Goal: Navigation & Orientation: Find specific page/section

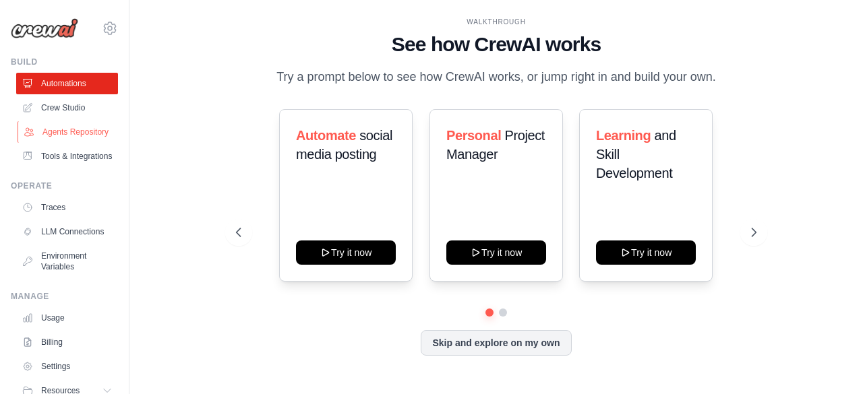
click at [51, 134] on link "Agents Repository" at bounding box center [69, 132] width 102 height 22
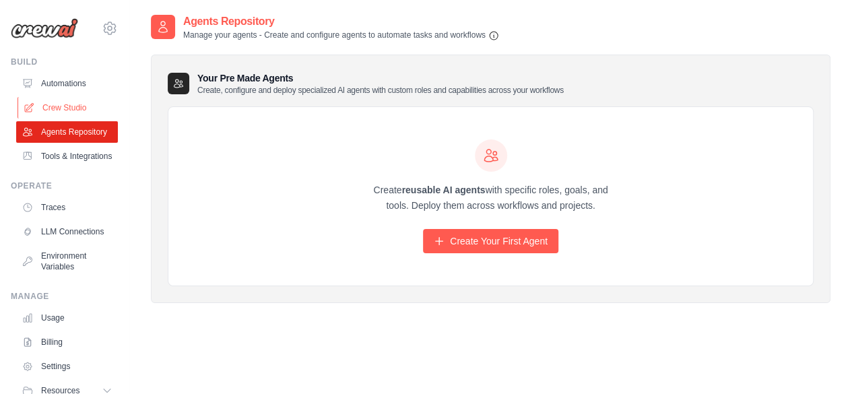
click at [53, 104] on link "Crew Studio" at bounding box center [69, 108] width 102 height 22
click at [66, 109] on link "Crew Studio" at bounding box center [69, 108] width 102 height 22
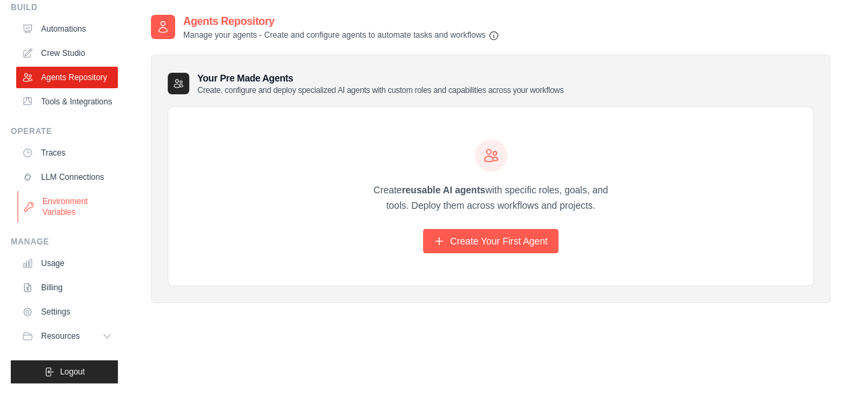
scroll to position [86, 0]
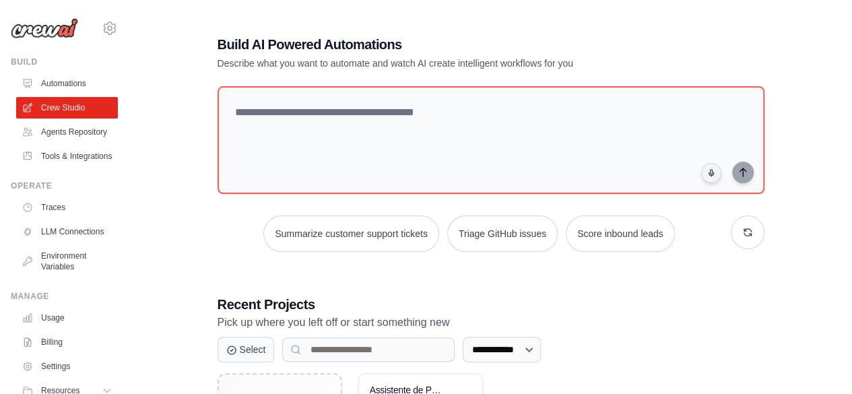
click at [181, 123] on div "**********" at bounding box center [491, 271] width 680 height 516
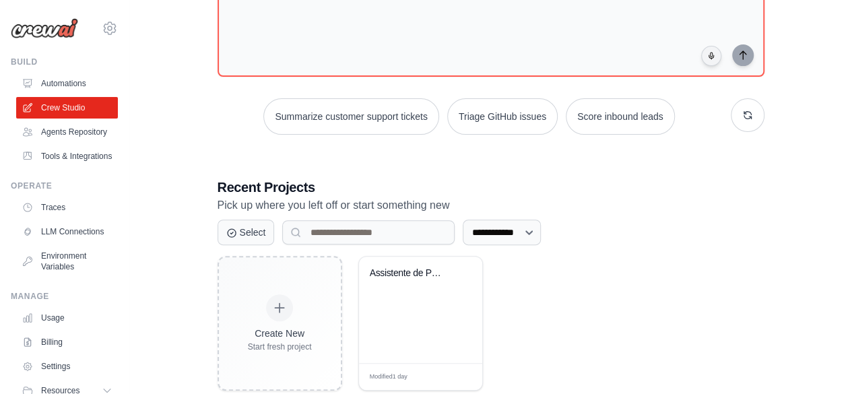
scroll to position [148, 0]
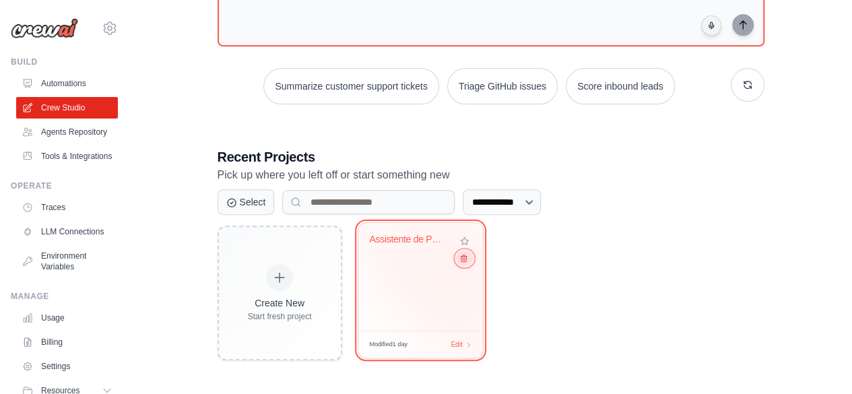
click at [465, 256] on icon at bounding box center [463, 258] width 9 height 9
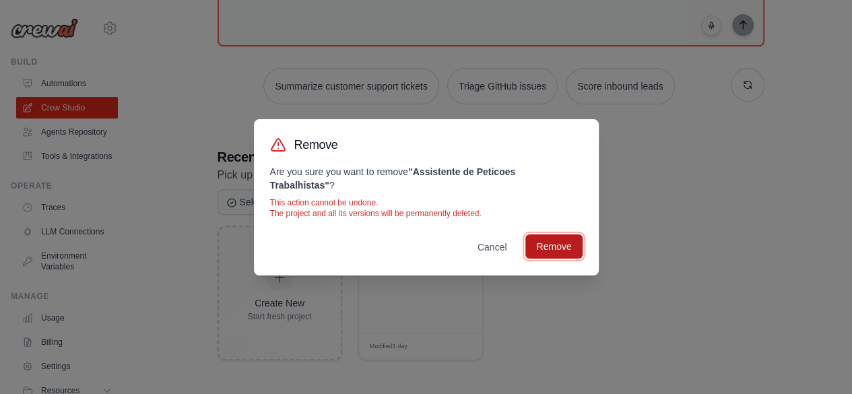
click at [566, 243] on button "Remove" at bounding box center [554, 246] width 57 height 24
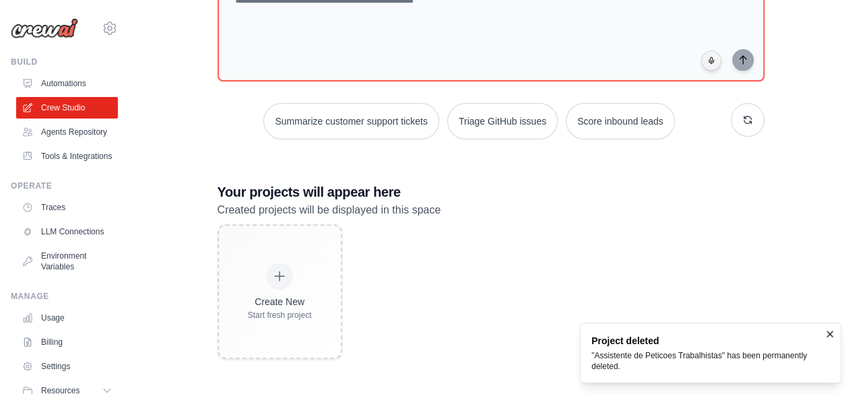
scroll to position [112, 0]
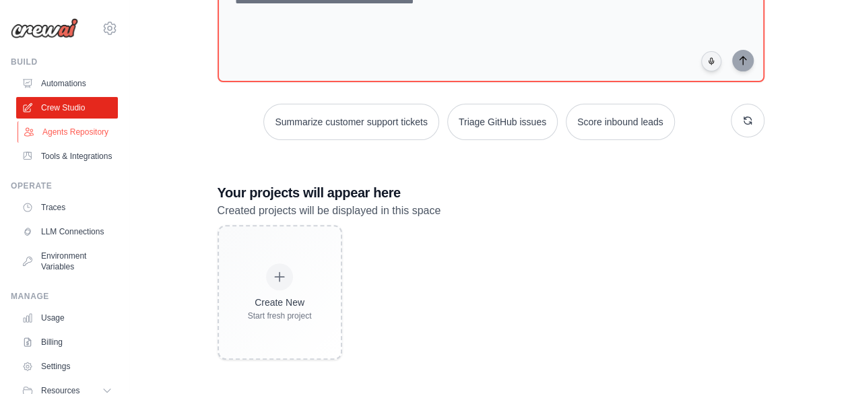
click at [50, 135] on link "Agents Repository" at bounding box center [69, 132] width 102 height 22
